Goal: Information Seeking & Learning: Understand process/instructions

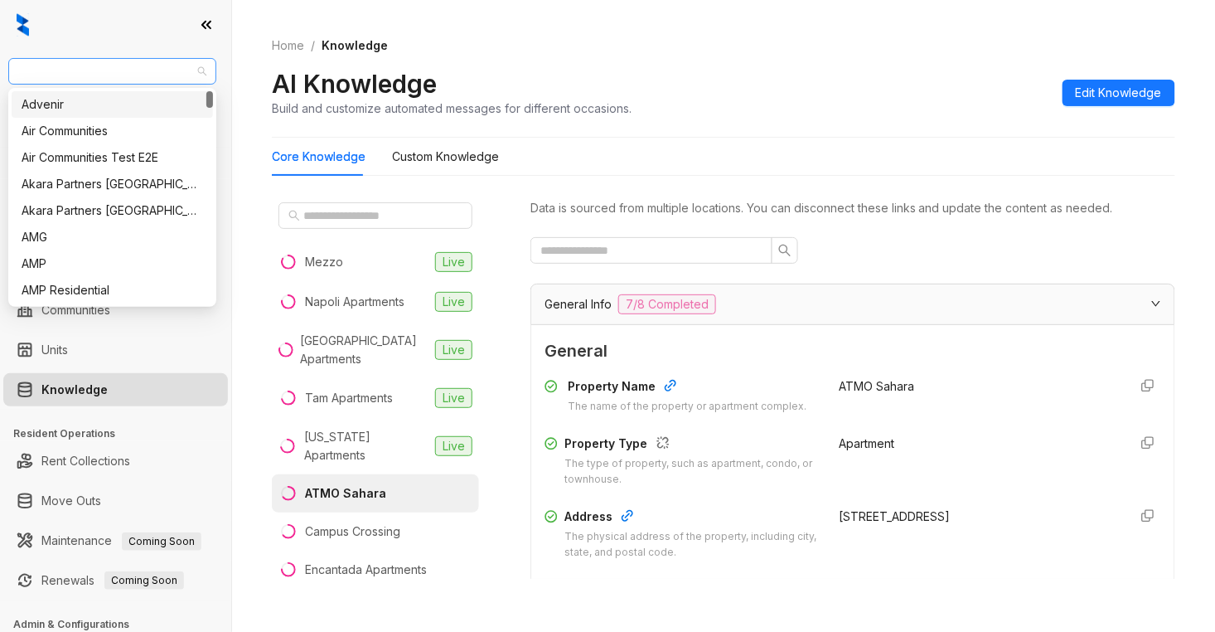
click at [125, 71] on span "AMG" at bounding box center [112, 71] width 188 height 25
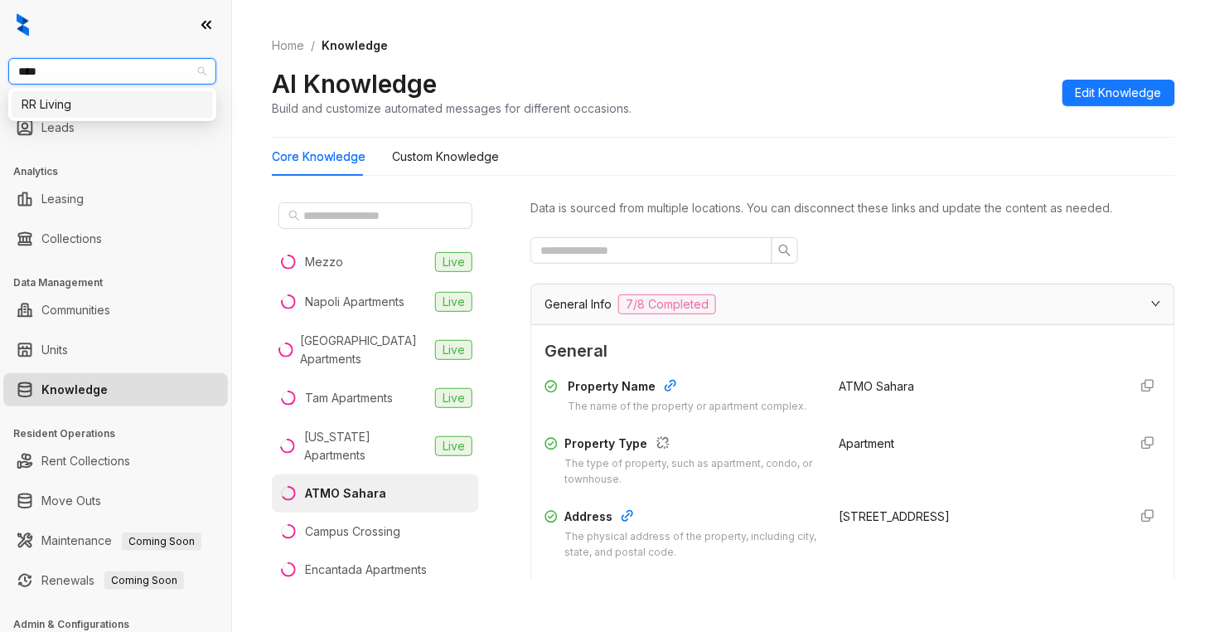
type input "*****"
click at [118, 104] on div "RR Living" at bounding box center [113, 104] width 182 height 18
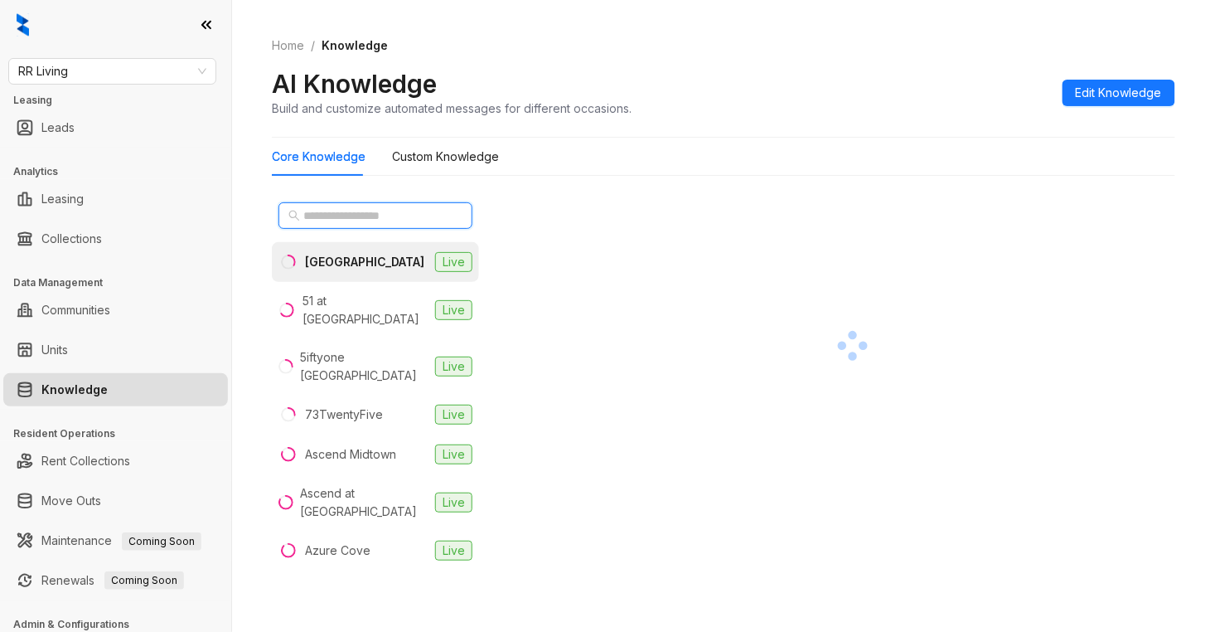
click at [313, 213] on input "text" at bounding box center [376, 215] width 146 height 18
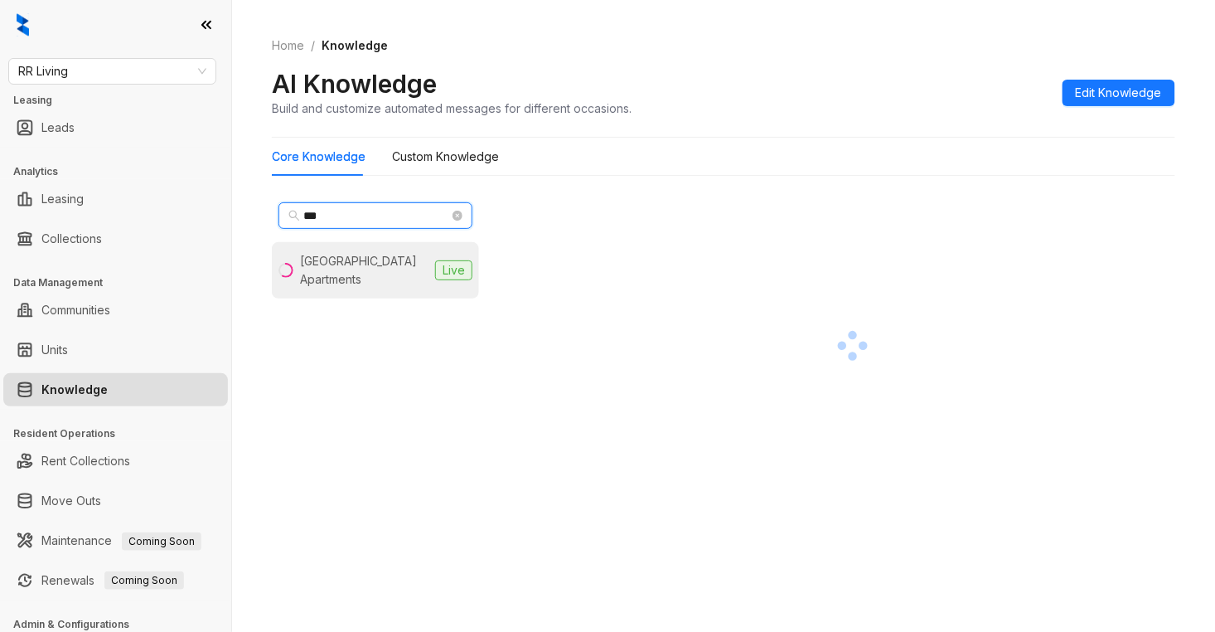
type input "***"
click at [333, 259] on div "[GEOGRAPHIC_DATA] Apartments" at bounding box center [364, 270] width 128 height 36
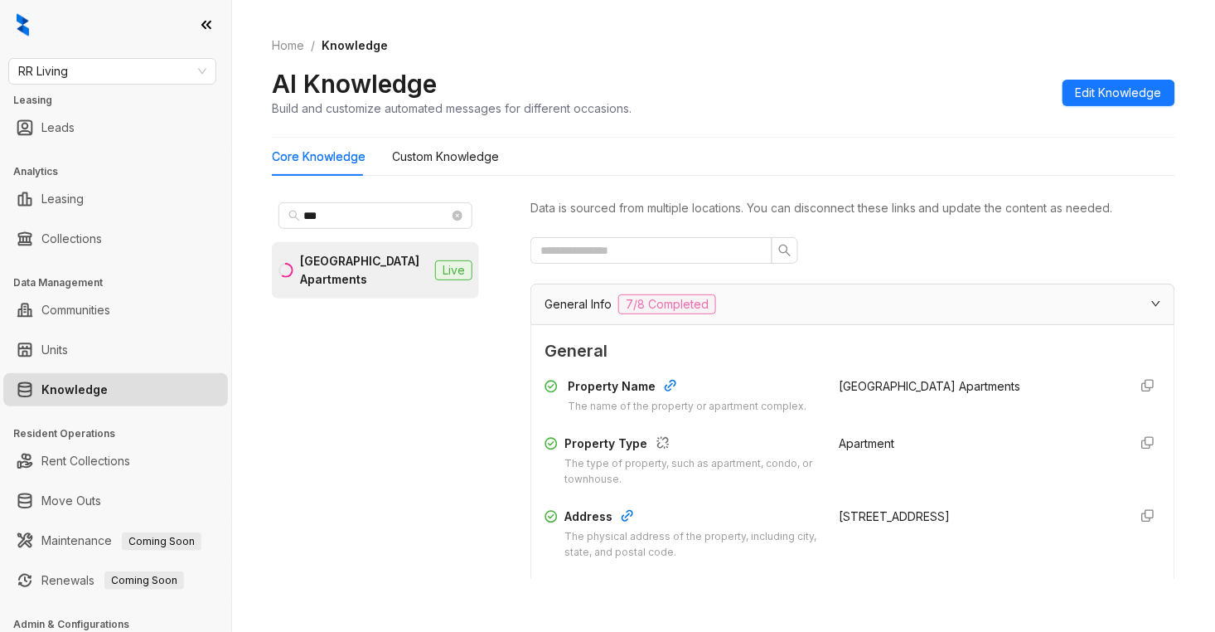
click at [1135, 540] on div at bounding box center [1148, 533] width 27 height 53
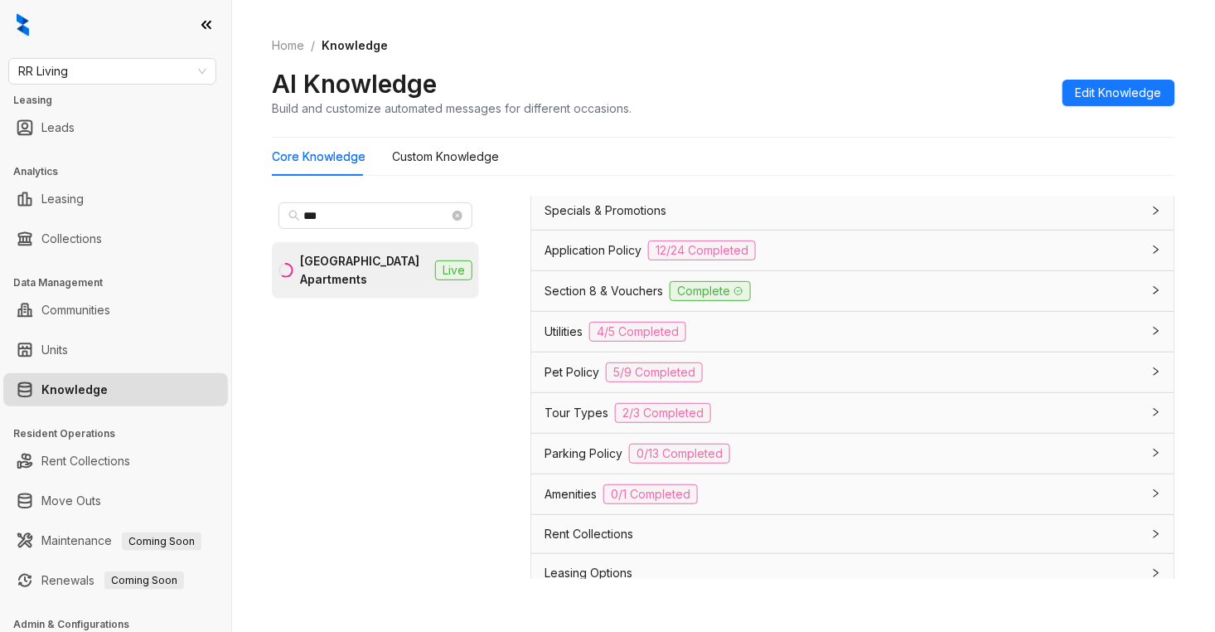
scroll to position [1197, 0]
click at [607, 256] on span "Application Policy" at bounding box center [593, 247] width 97 height 18
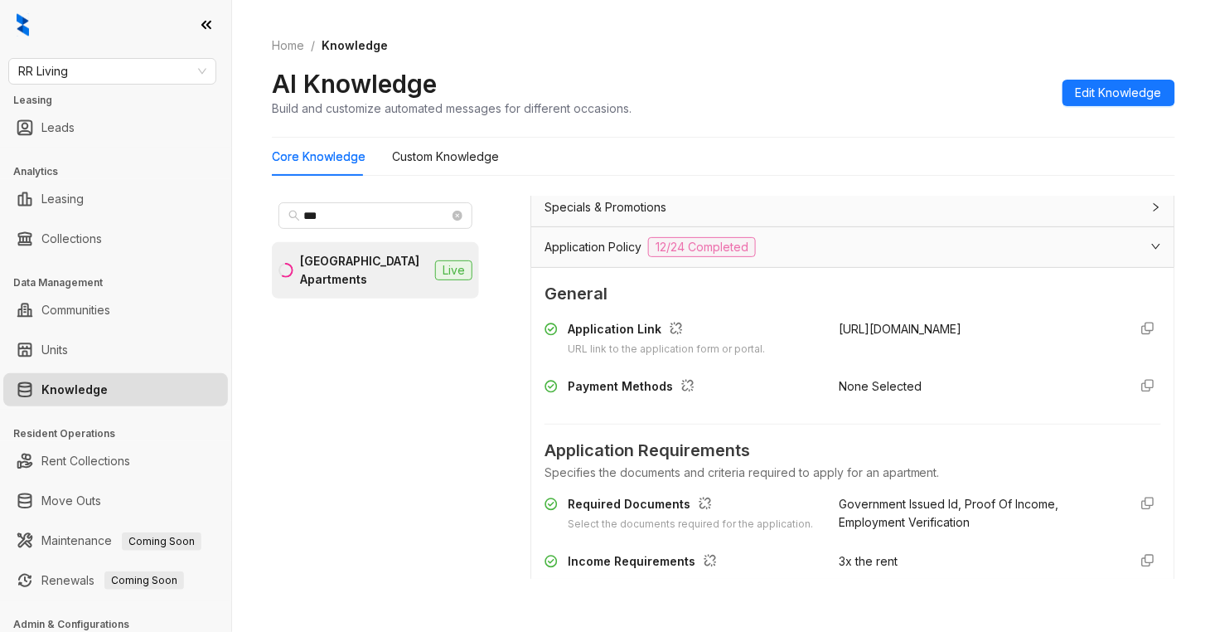
drag, startPoint x: 875, startPoint y: 363, endPoint x: 816, endPoint y: 350, distance: 60.3
click at [816, 350] on div "Application Link URL link to the application form or portal. [URL][DOMAIN_NAME]" at bounding box center [853, 338] width 617 height 37
copy span "[URL][DOMAIN_NAME]"
click at [982, 578] on div "Required Documents Select the documents required for the application. Governmen…" at bounding box center [853, 559] width 617 height 143
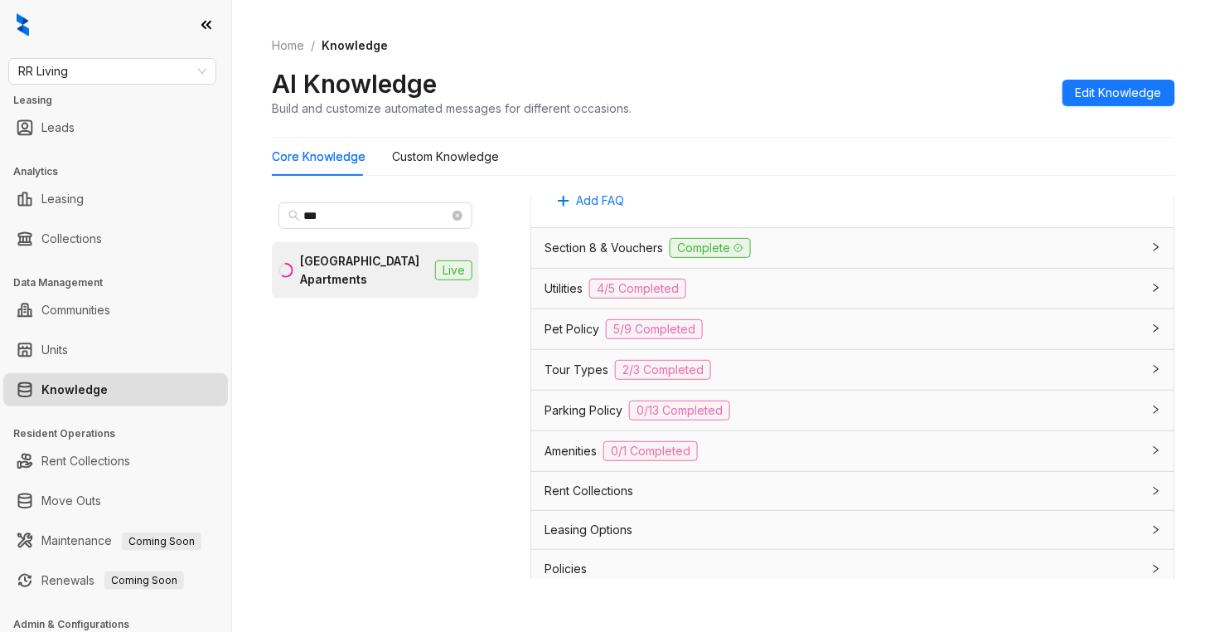
scroll to position [3708, 0]
